Goal: Browse casually: Explore the website without a specific task or goal

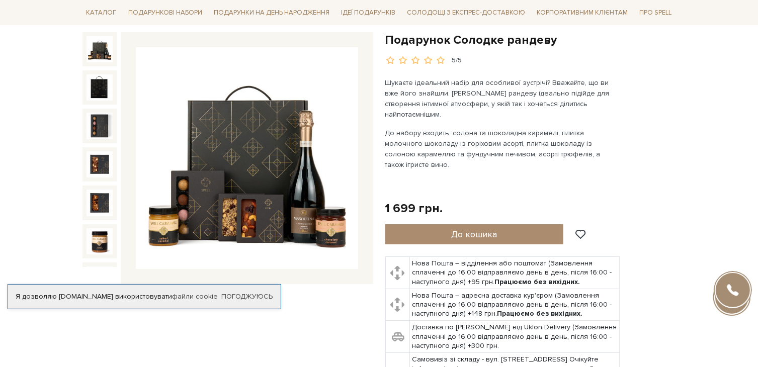
click at [251, 185] on img at bounding box center [247, 158] width 222 height 222
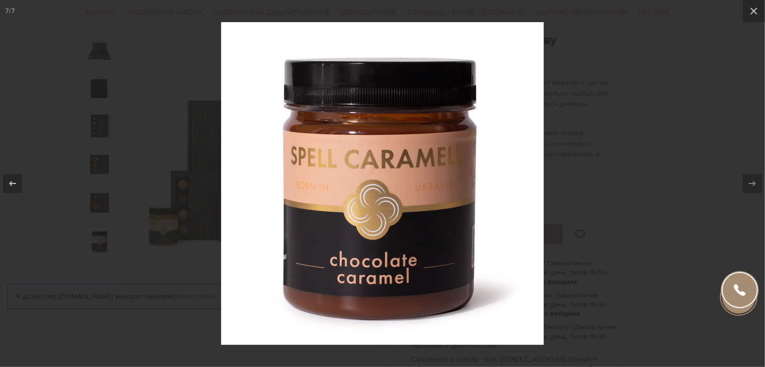
click at [604, 183] on div at bounding box center [382, 183] width 765 height 367
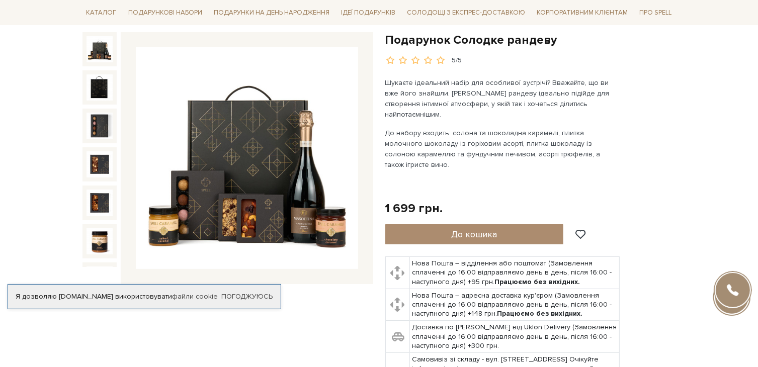
scroll to position [8, 0]
